Goal: Navigation & Orientation: Find specific page/section

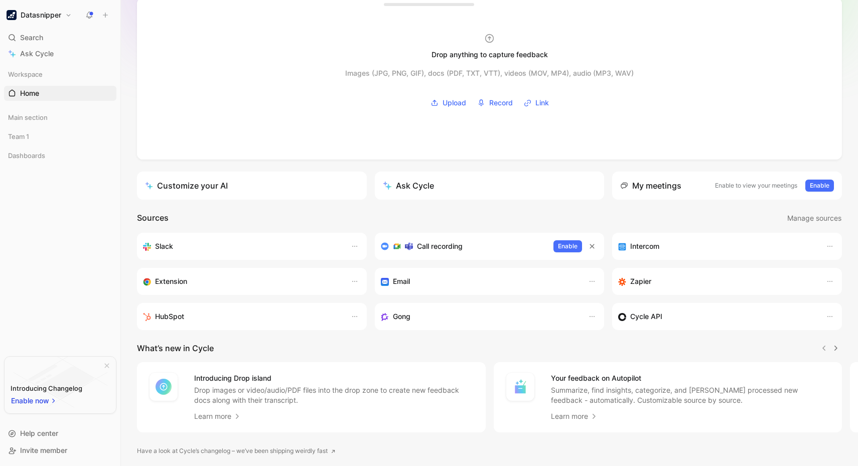
scroll to position [62, 0]
click at [37, 117] on span "Main section" at bounding box center [28, 117] width 40 height 10
click at [59, 129] on link "Extraction Feedback" at bounding box center [60, 136] width 112 height 15
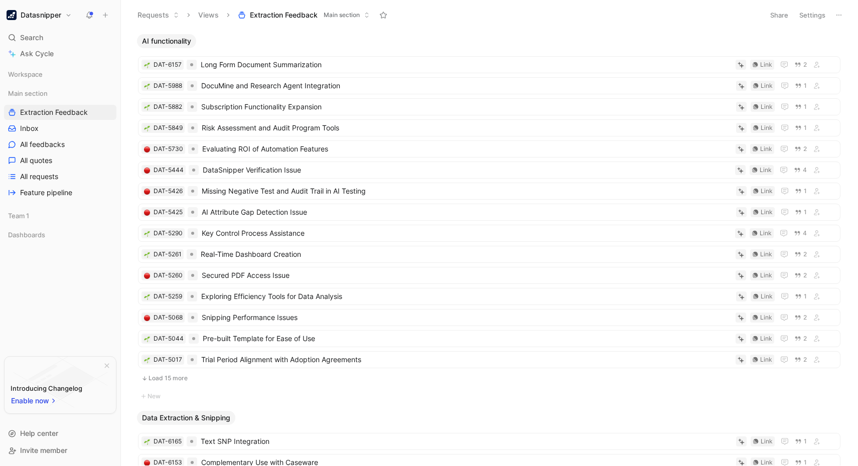
scroll to position [10, 0]
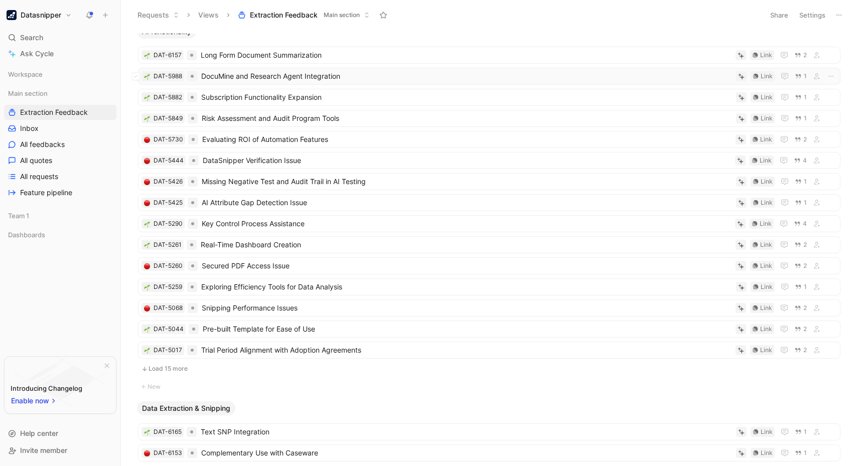
click at [255, 80] on span "DocuMine and Research Agent Integration" at bounding box center [466, 76] width 531 height 12
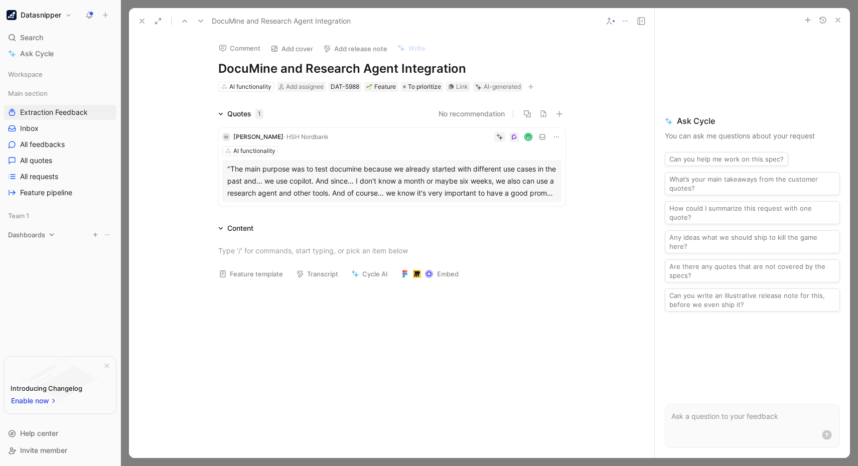
click at [27, 233] on span "Dashboards" at bounding box center [26, 235] width 37 height 10
click at [54, 270] on span "Voice of Customer" at bounding box center [50, 270] width 60 height 10
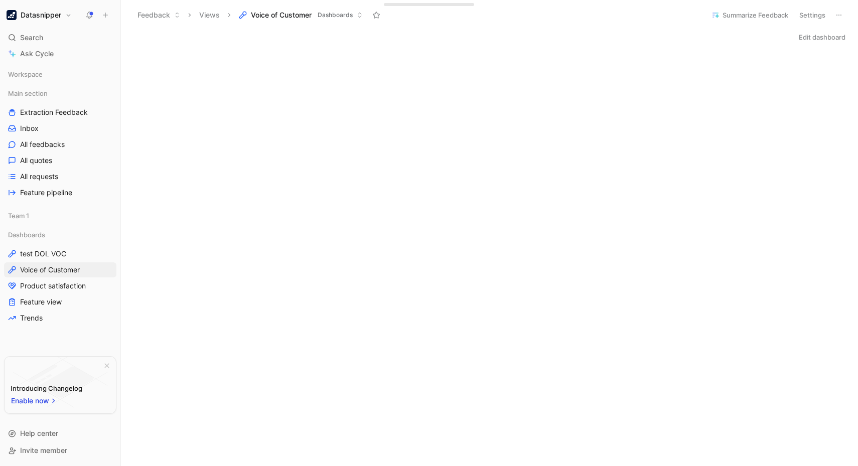
click at [816, 13] on button "Settings" at bounding box center [812, 15] width 35 height 14
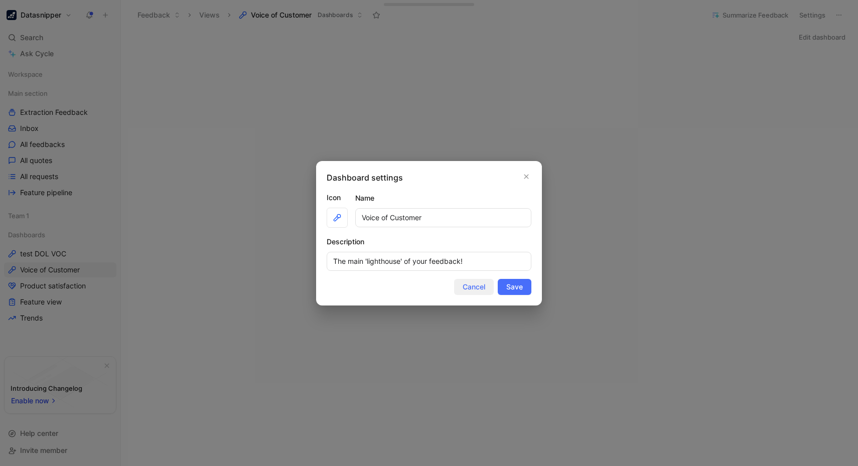
click at [473, 287] on span "Cancel" at bounding box center [474, 287] width 23 height 12
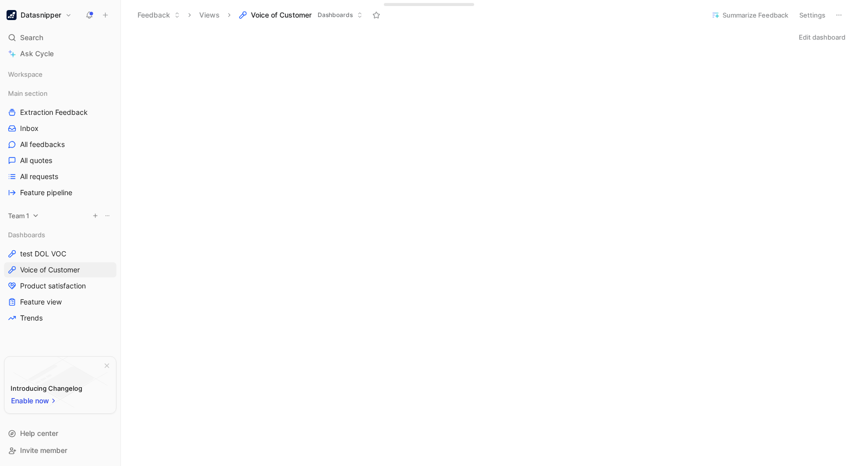
click at [36, 220] on div "Team 1" at bounding box center [60, 215] width 112 height 15
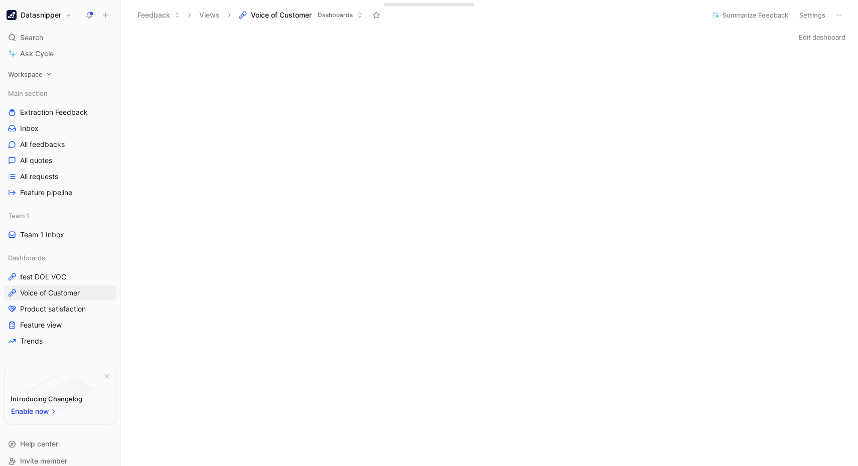
click at [33, 71] on span "Workspace" at bounding box center [25, 74] width 35 height 10
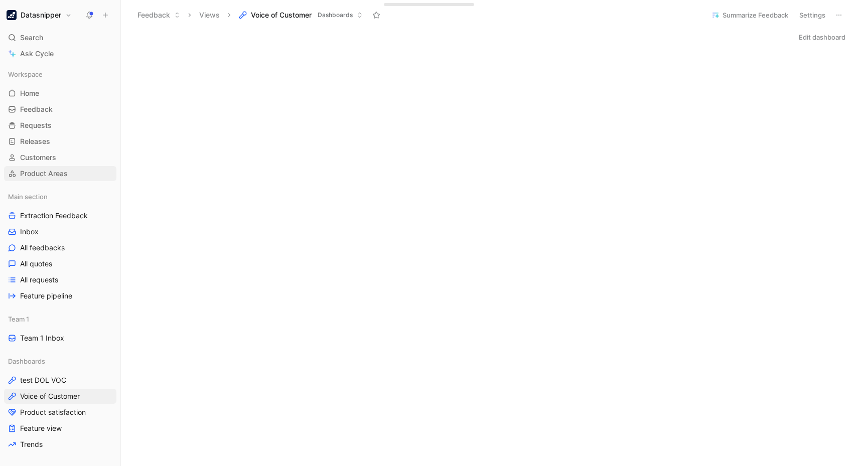
click at [39, 176] on span "Product Areas" at bounding box center [44, 174] width 48 height 10
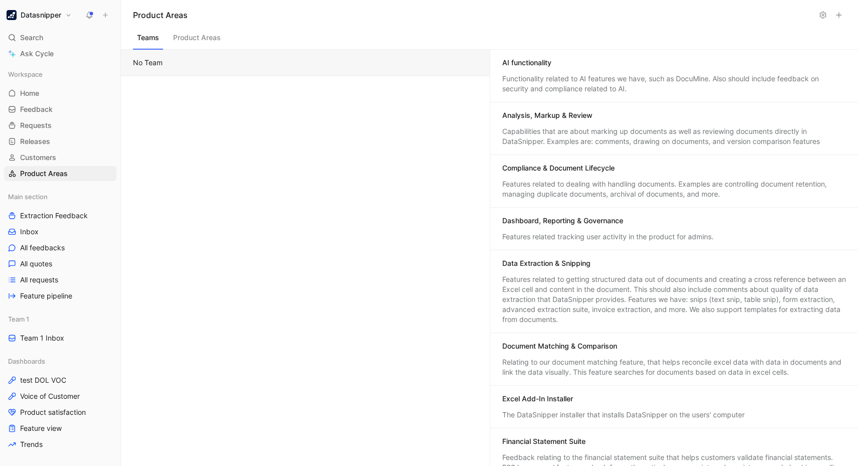
scroll to position [17, 0]
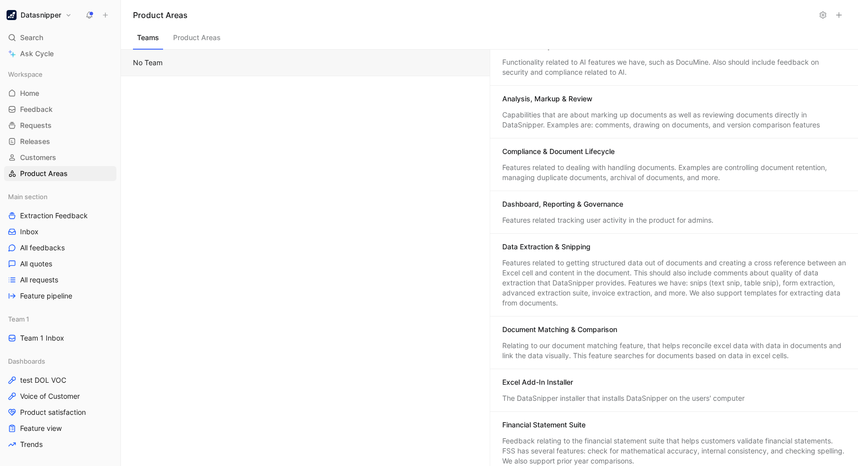
click at [201, 38] on button "Product Areas" at bounding box center [197, 40] width 56 height 19
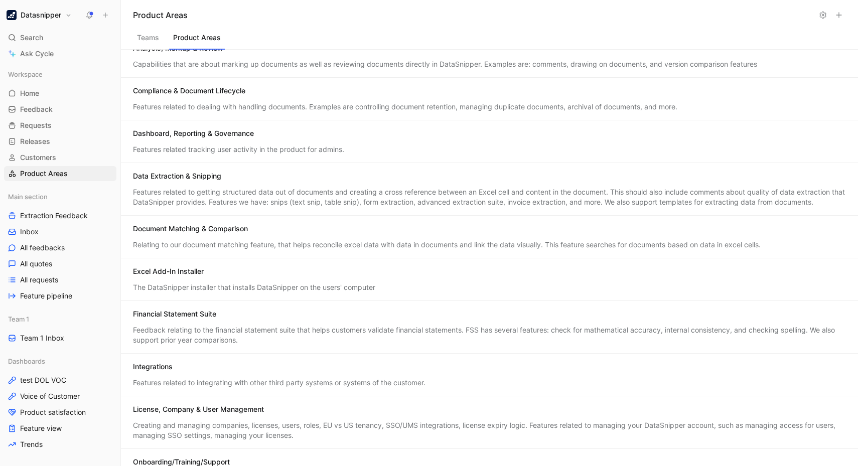
scroll to position [59, 0]
click at [232, 321] on div "Financial Statement Suite Feedback relating to the financial statement suite th…" at bounding box center [489, 325] width 737 height 53
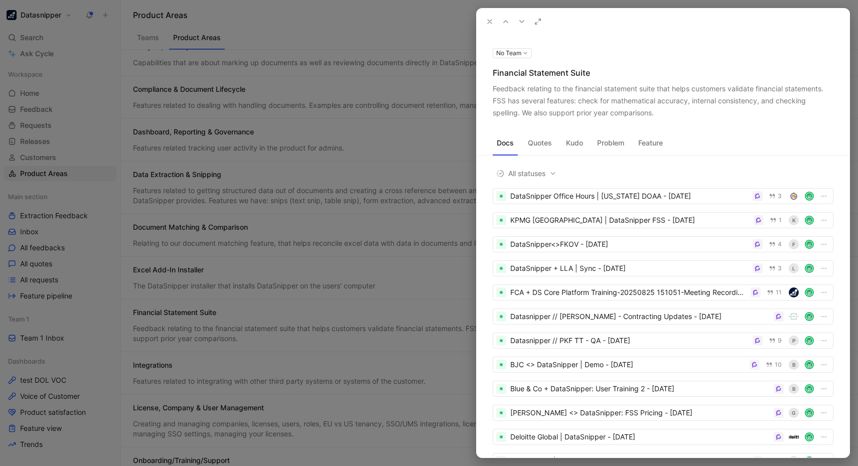
click at [393, 116] on div at bounding box center [429, 233] width 858 height 466
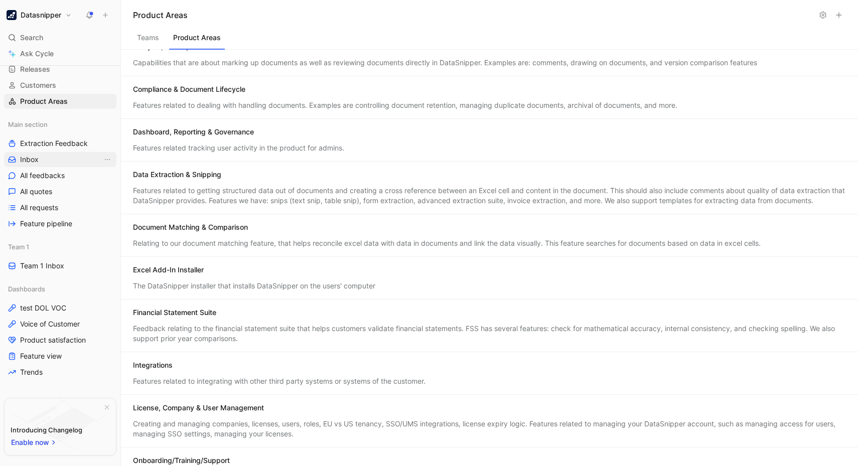
scroll to position [114, 0]
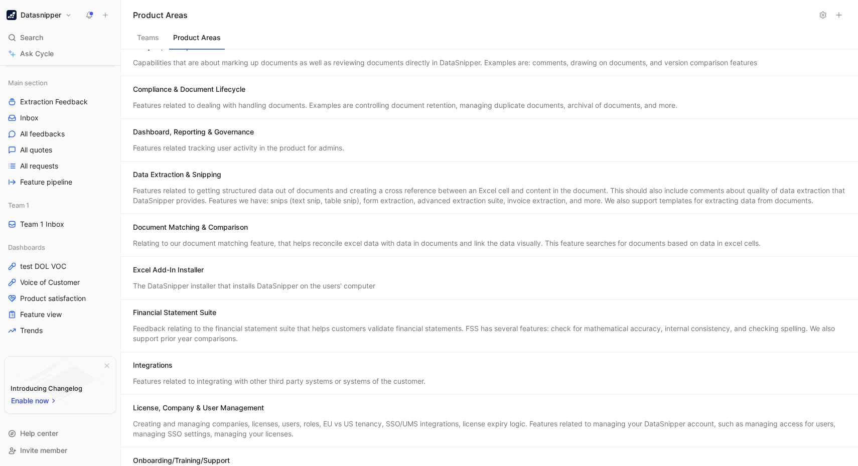
click at [42, 14] on h1 "Datasnipper" at bounding box center [41, 15] width 41 height 9
click at [56, 104] on div "Workspace settings G then S" at bounding box center [68, 103] width 123 height 16
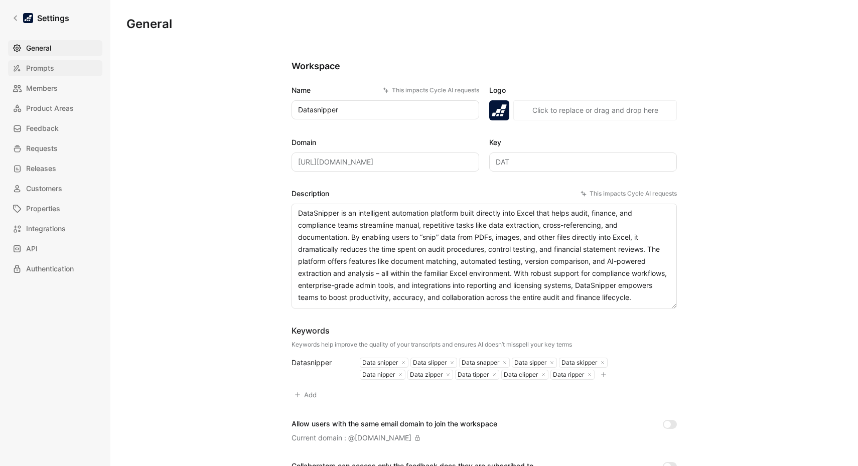
click at [54, 70] on span "Prompts" at bounding box center [40, 68] width 28 height 12
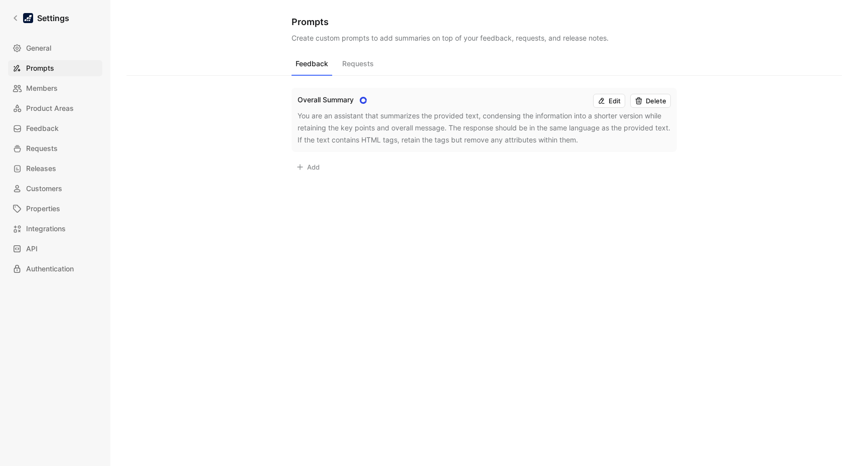
click at [394, 115] on div "You are an assistant that summarizes the provided text, condensing the informat…" at bounding box center [483, 128] width 373 height 36
click at [606, 103] on button "Edit" at bounding box center [609, 101] width 32 height 14
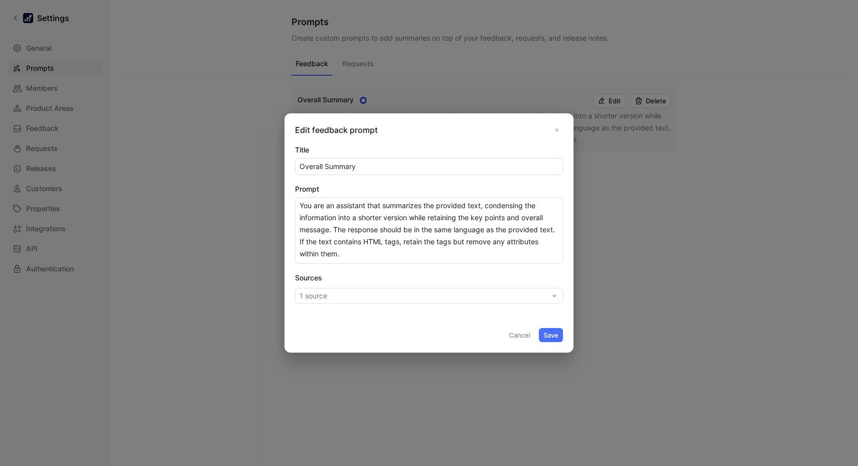
click at [554, 294] on icon "button" at bounding box center [554, 296] width 8 height 8
click at [440, 97] on div at bounding box center [429, 233] width 858 height 466
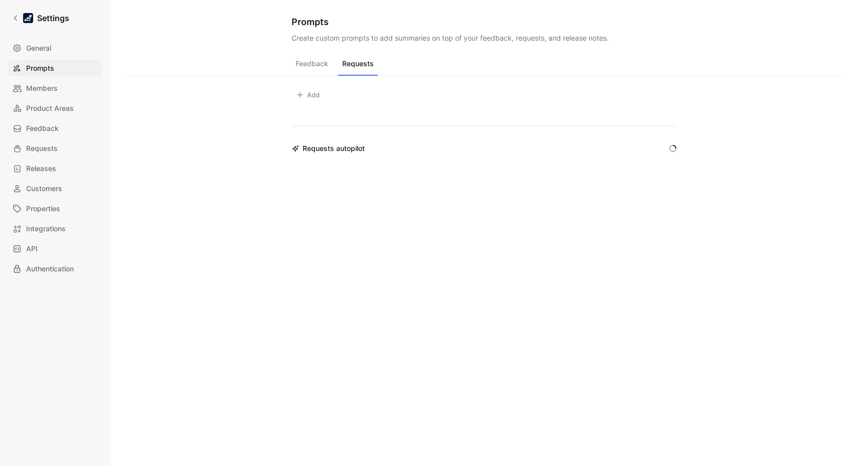
click at [362, 63] on button "Requests" at bounding box center [358, 66] width 40 height 19
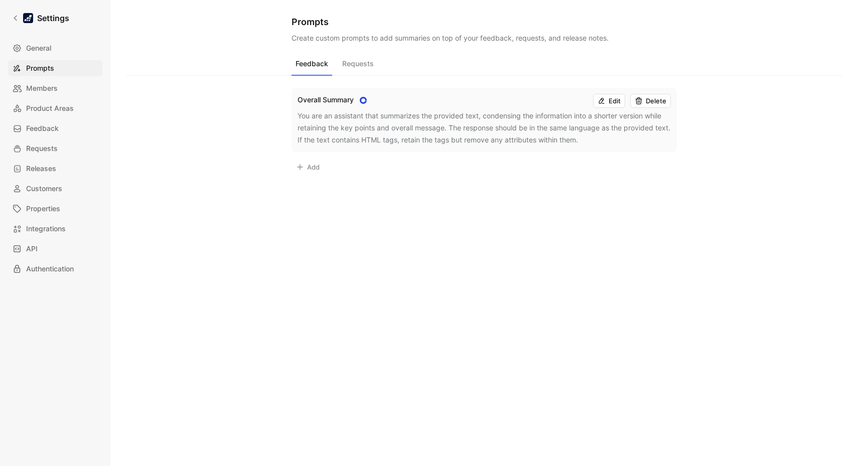
click at [325, 62] on button "Feedback" at bounding box center [311, 66] width 41 height 19
click at [47, 110] on span "Product Areas" at bounding box center [50, 108] width 48 height 12
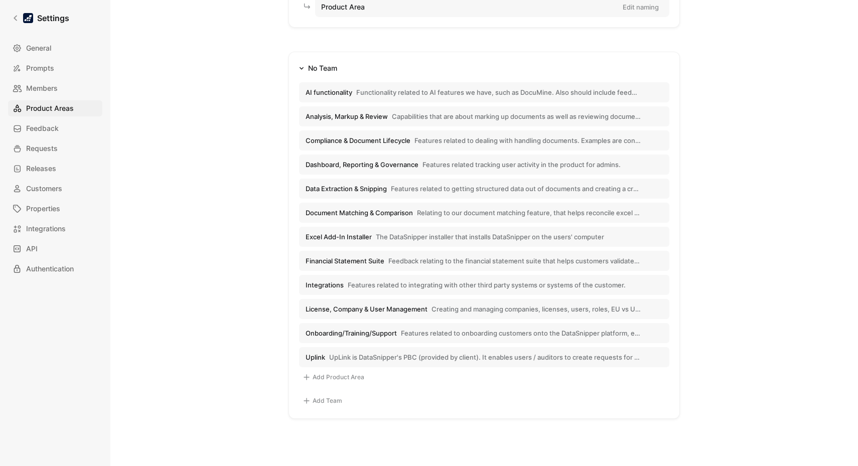
scroll to position [123, 0]
click at [49, 125] on span "Feedback" at bounding box center [42, 128] width 33 height 12
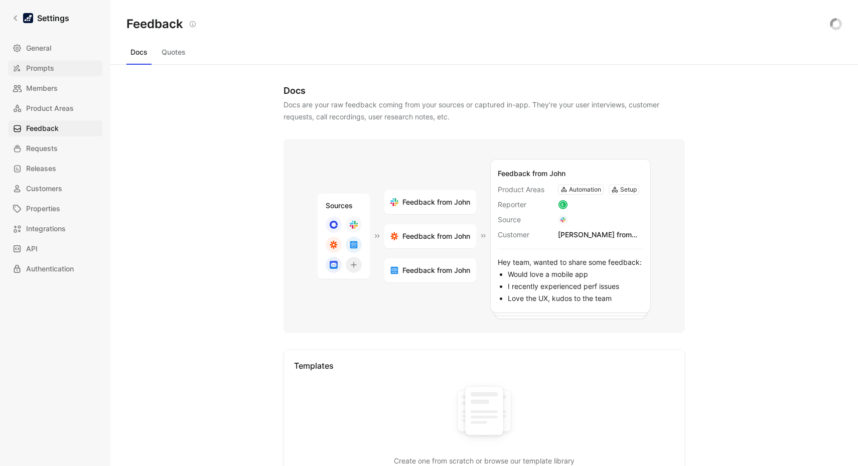
click at [32, 67] on span "Prompts" at bounding box center [40, 68] width 28 height 12
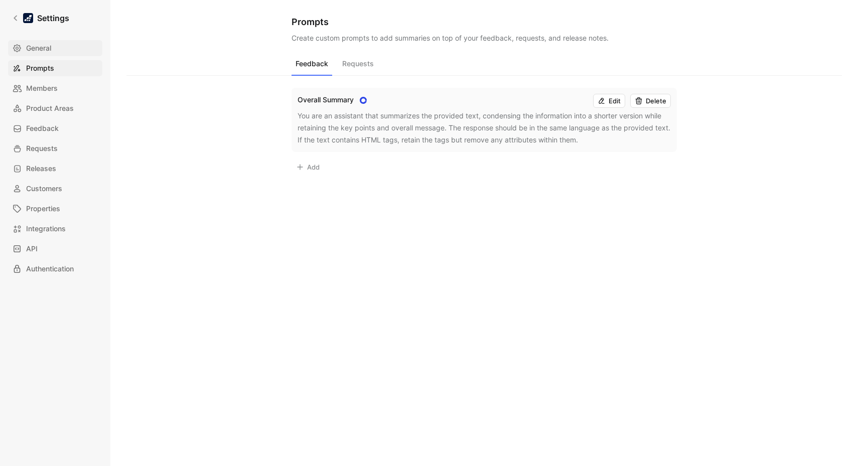
click at [36, 50] on span "General" at bounding box center [38, 48] width 25 height 12
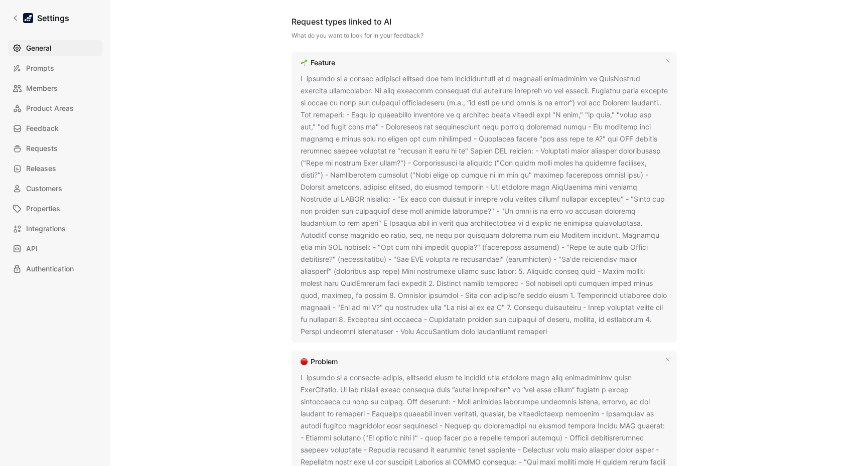
scroll to position [630, 0]
click at [381, 94] on div at bounding box center [483, 205] width 367 height 265
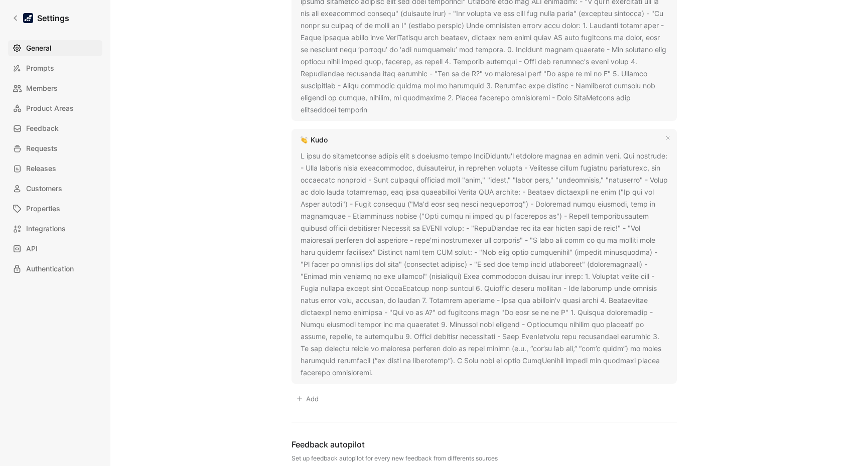
scroll to position [1122, 0]
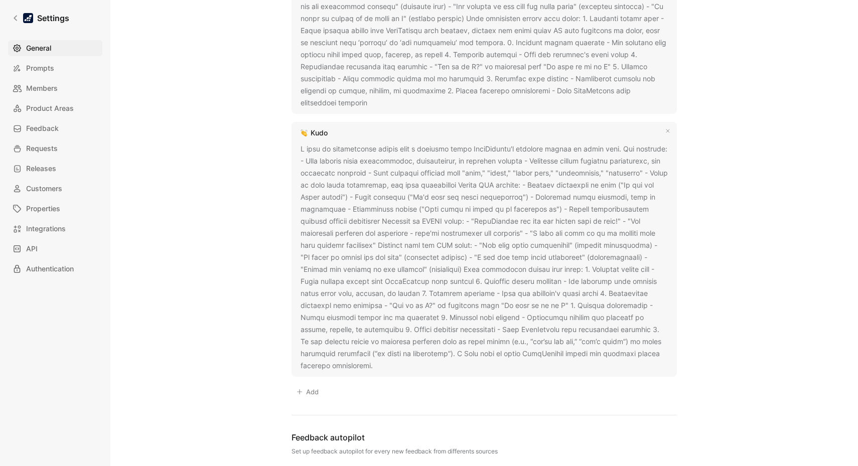
click at [388, 203] on div at bounding box center [483, 257] width 367 height 229
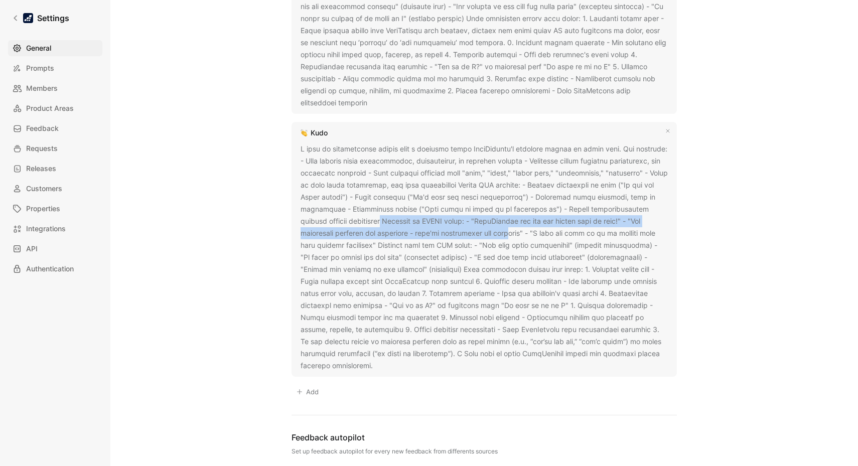
drag, startPoint x: 365, startPoint y: 221, endPoint x: 514, endPoint y: 234, distance: 149.6
click at [514, 234] on div at bounding box center [483, 257] width 367 height 229
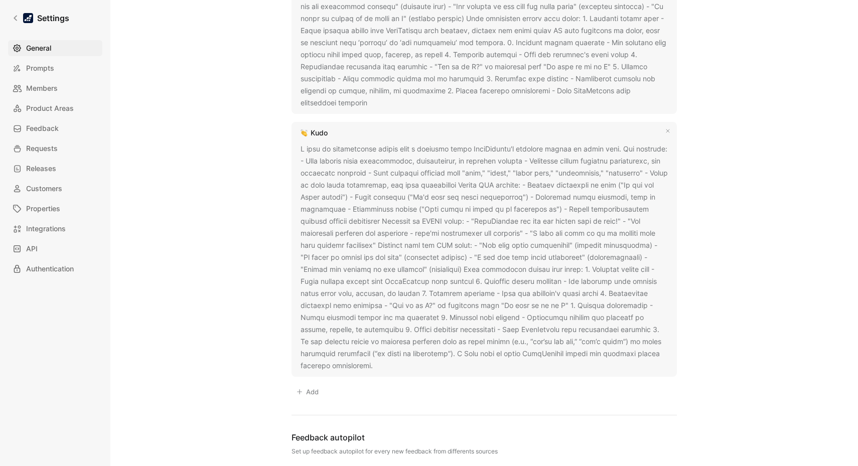
click at [505, 258] on div at bounding box center [483, 257] width 367 height 229
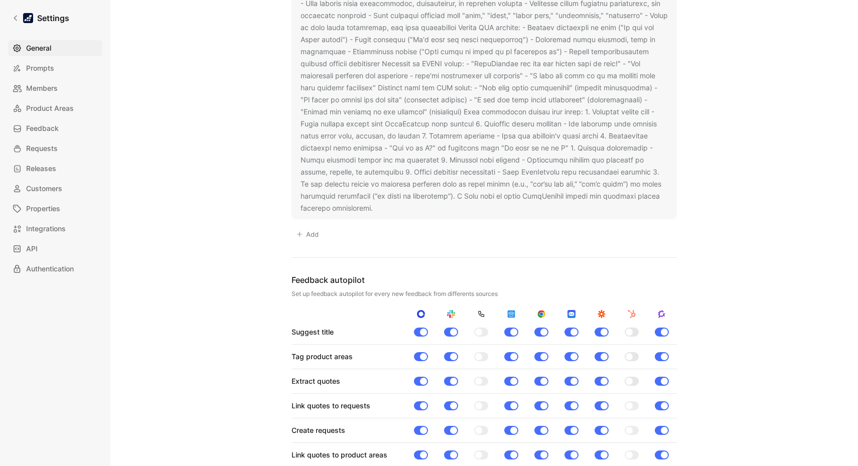
scroll to position [1079, 0]
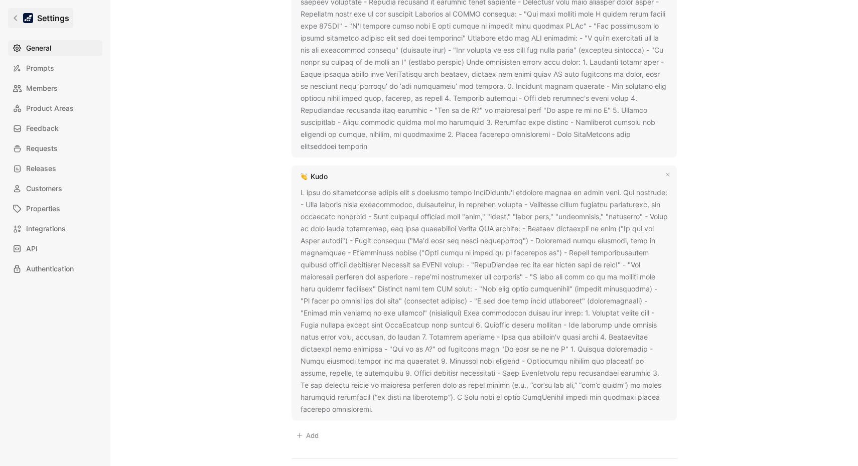
click at [17, 18] on icon at bounding box center [15, 18] width 7 height 7
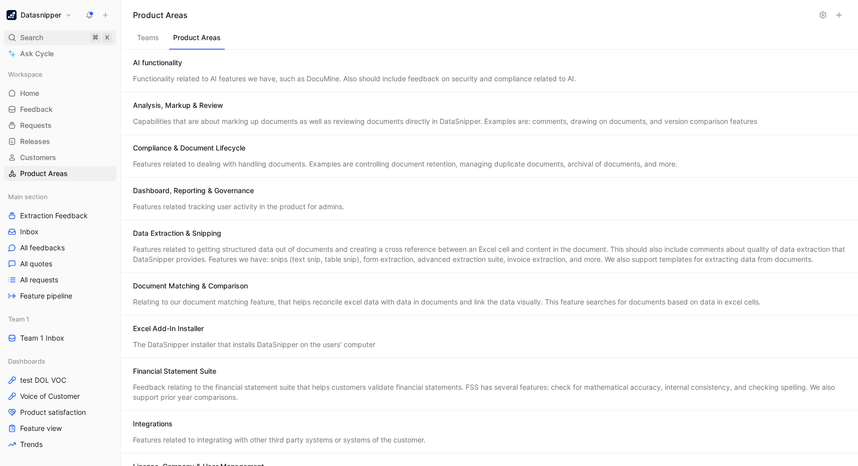
click at [48, 37] on div "Search ⌘ K" at bounding box center [60, 37] width 112 height 15
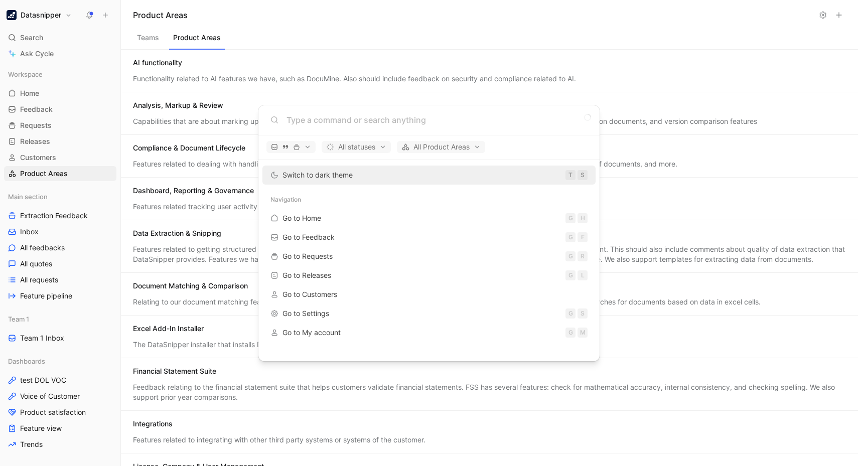
click at [43, 58] on body "Datasnipper Search ⌘ K Ask Cycle Workspace Home G then H Feedback G then F Requ…" at bounding box center [429, 233] width 858 height 466
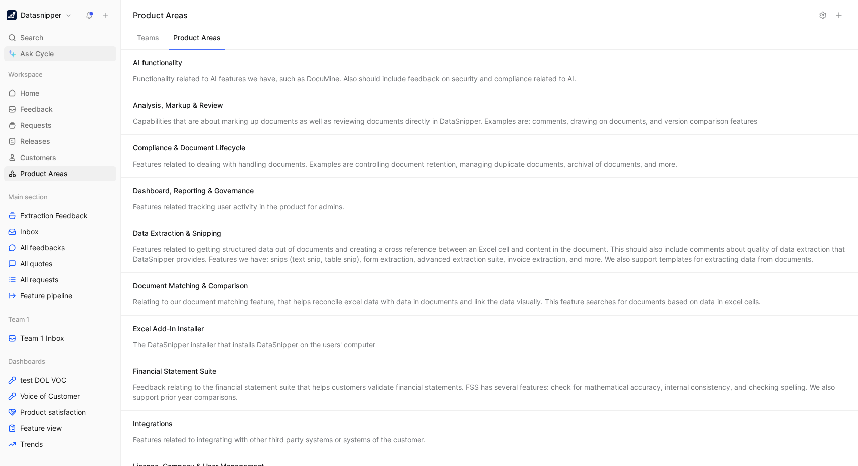
click at [40, 56] on span "Ask Cycle" at bounding box center [37, 54] width 34 height 12
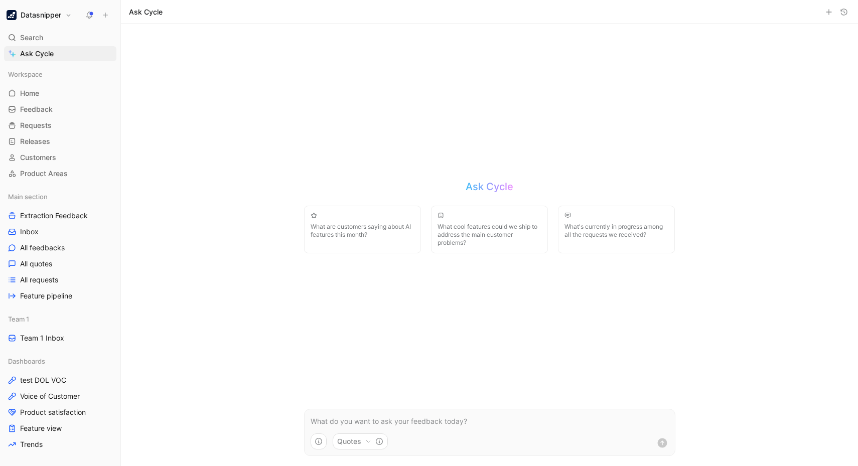
click at [361, 443] on button "Quotes" at bounding box center [360, 441] width 55 height 16
click at [292, 377] on html "Datasnipper Search ⌘ K Ask Cycle Workspace Home G then H Feedback G then F Requ…" at bounding box center [429, 233] width 858 height 466
click at [46, 125] on span "Requests" at bounding box center [36, 125] width 32 height 10
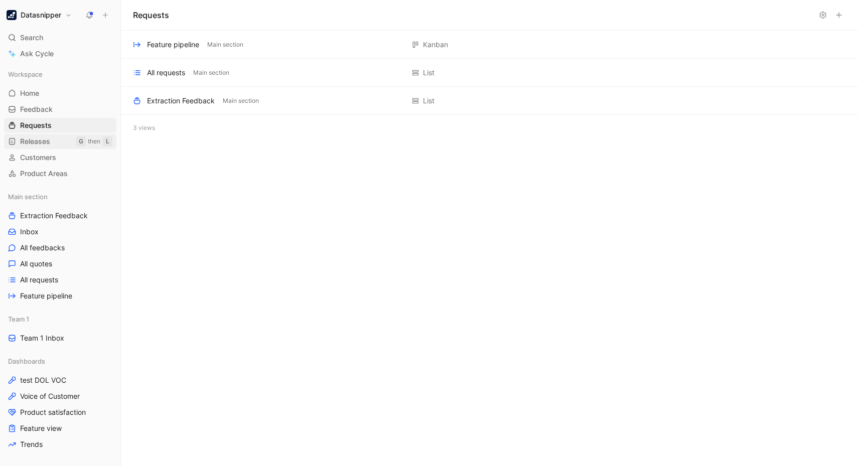
click at [44, 143] on span "Releases" at bounding box center [35, 141] width 30 height 10
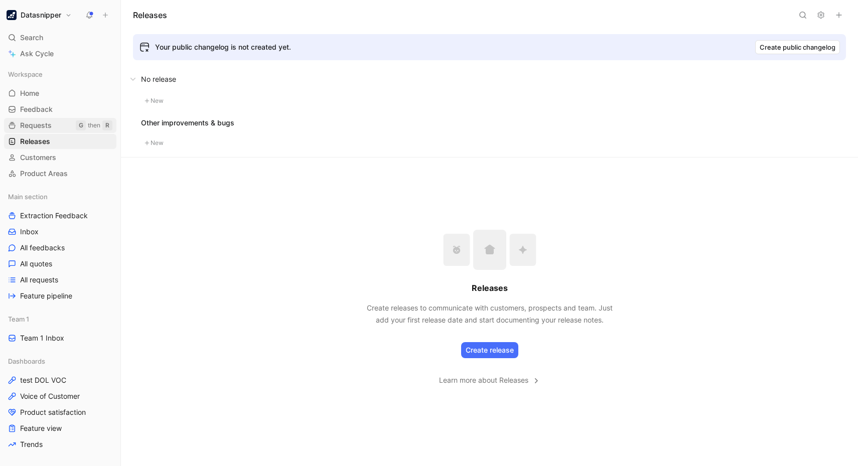
click at [16, 121] on icon at bounding box center [12, 125] width 8 height 8
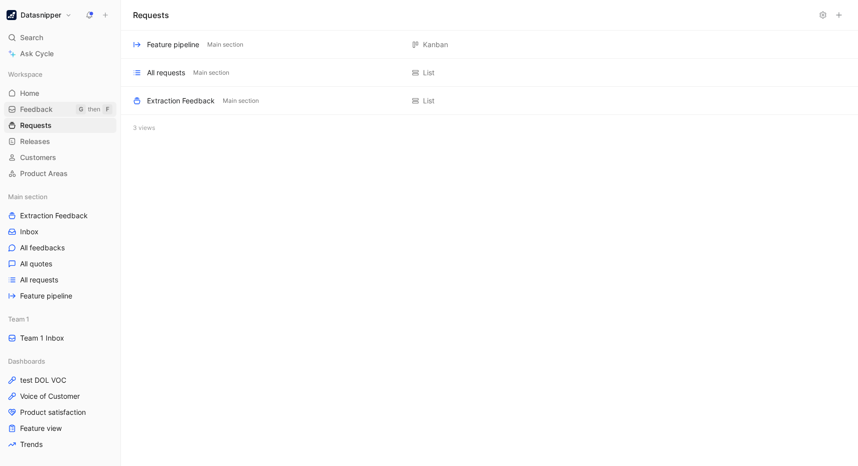
click at [23, 109] on span "Feedback" at bounding box center [36, 109] width 33 height 10
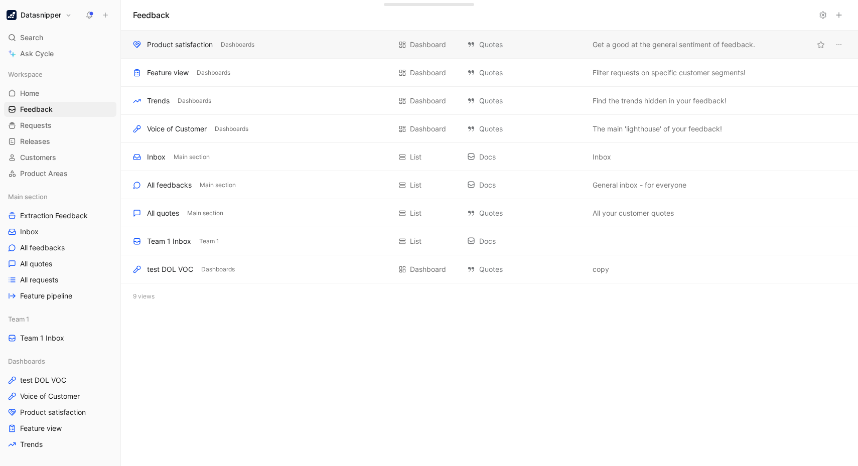
click at [334, 41] on div "Product satisfaction Dashboards" at bounding box center [262, 45] width 258 height 12
